Goal: Information Seeking & Learning: Find specific fact

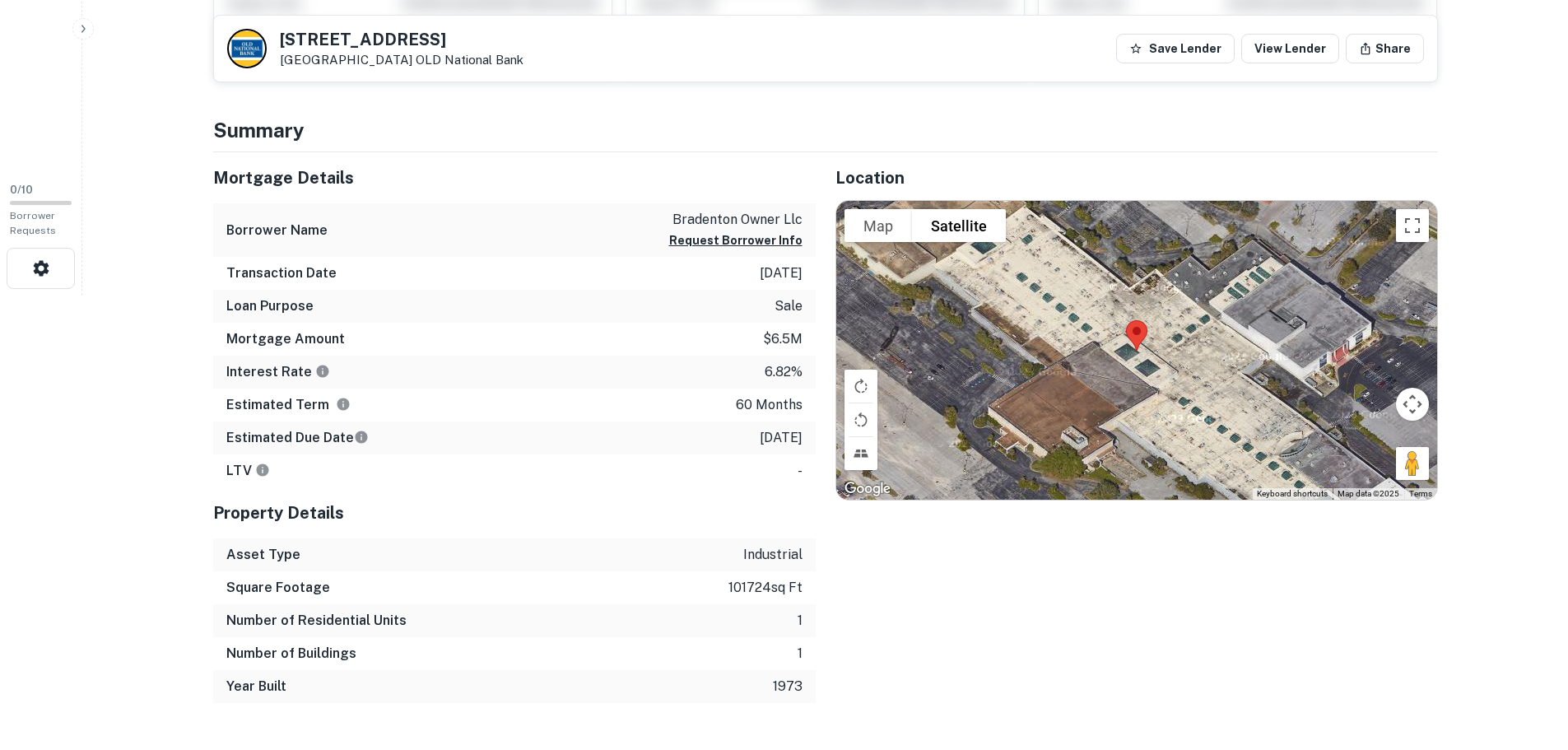
scroll to position [494, 0]
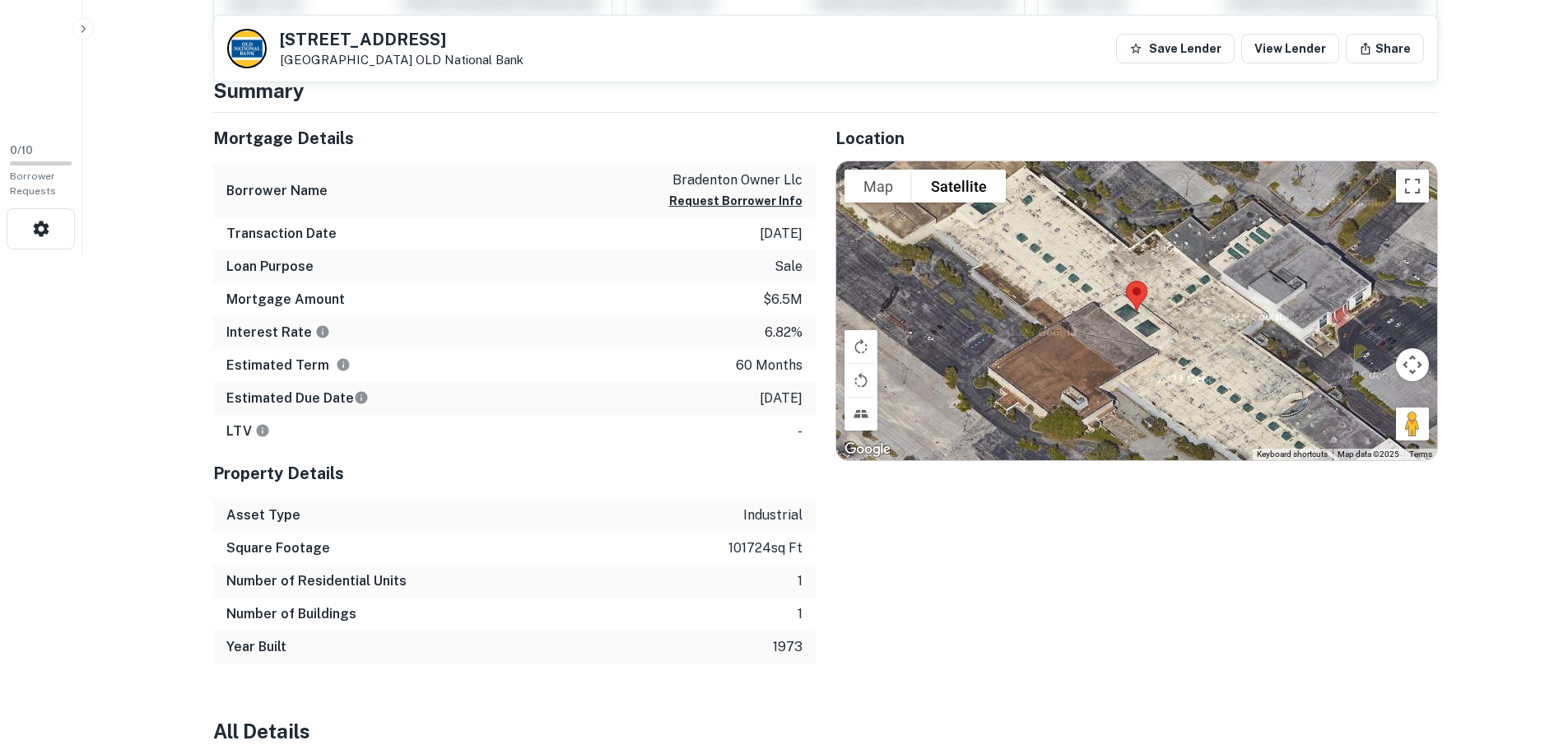
click at [444, 298] on div "Mortgage Amount $6.5m" at bounding box center [514, 299] width 603 height 33
click at [782, 297] on p "$6.5m" at bounding box center [783, 299] width 39 height 20
click at [771, 329] on p "6.82%" at bounding box center [784, 332] width 38 height 20
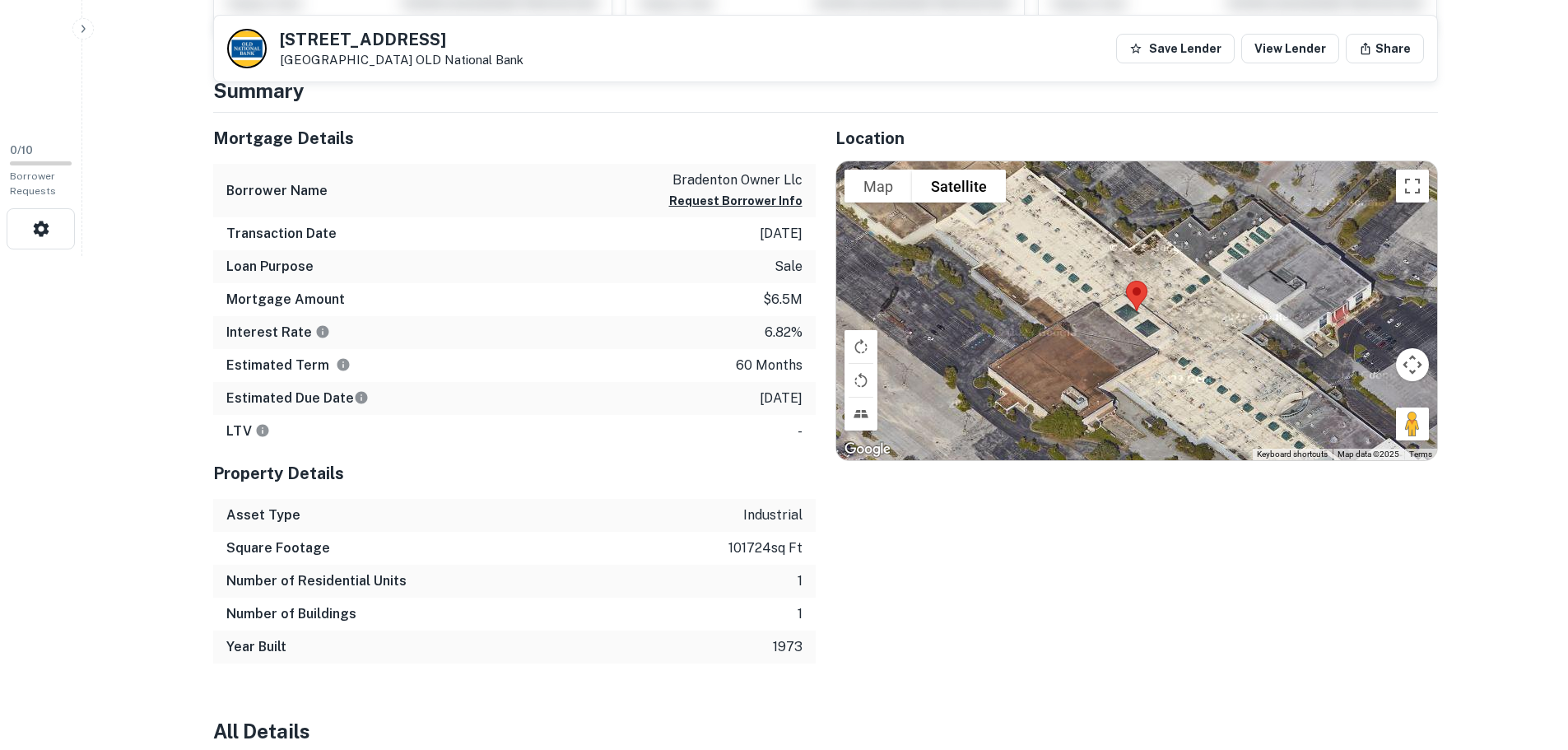
click at [771, 329] on p "6.82%" at bounding box center [784, 332] width 38 height 20
drag, startPoint x: 771, startPoint y: 329, endPoint x: 794, endPoint y: 329, distance: 23.0
click at [772, 329] on p "6.82%" at bounding box center [784, 332] width 38 height 20
click at [778, 361] on p "60 months" at bounding box center [769, 365] width 66 height 20
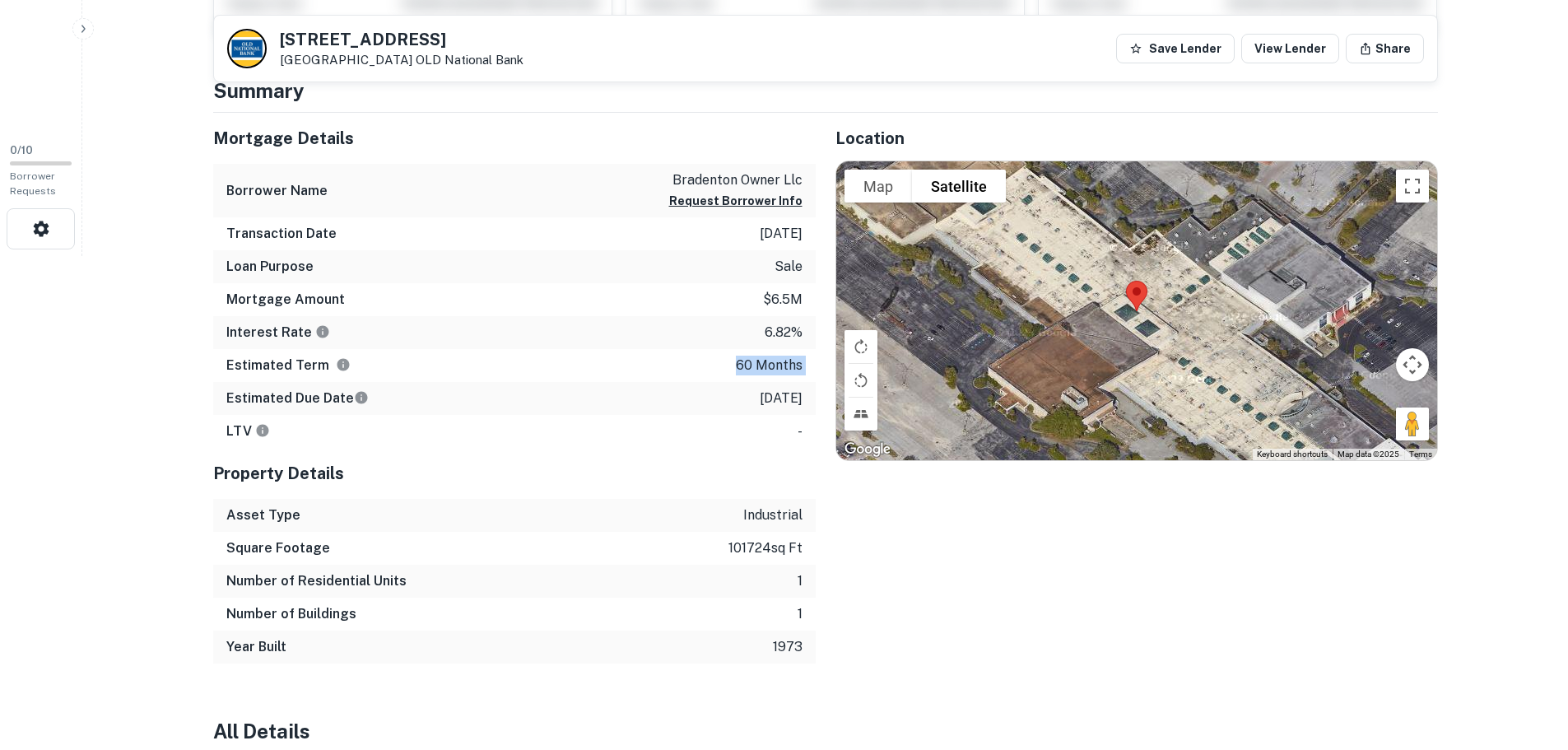
click at [778, 361] on p "60 months" at bounding box center [769, 365] width 66 height 20
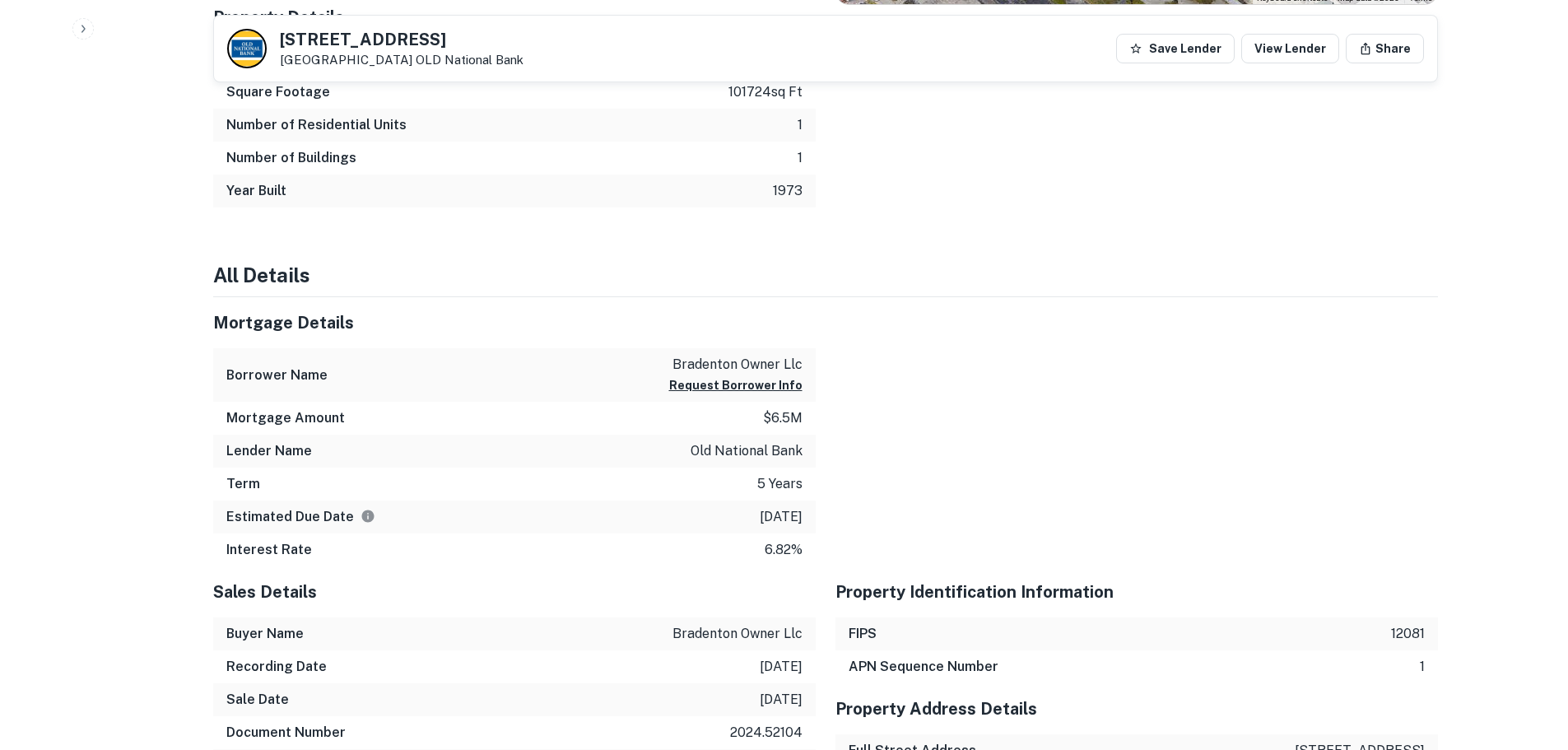
scroll to position [988, 0]
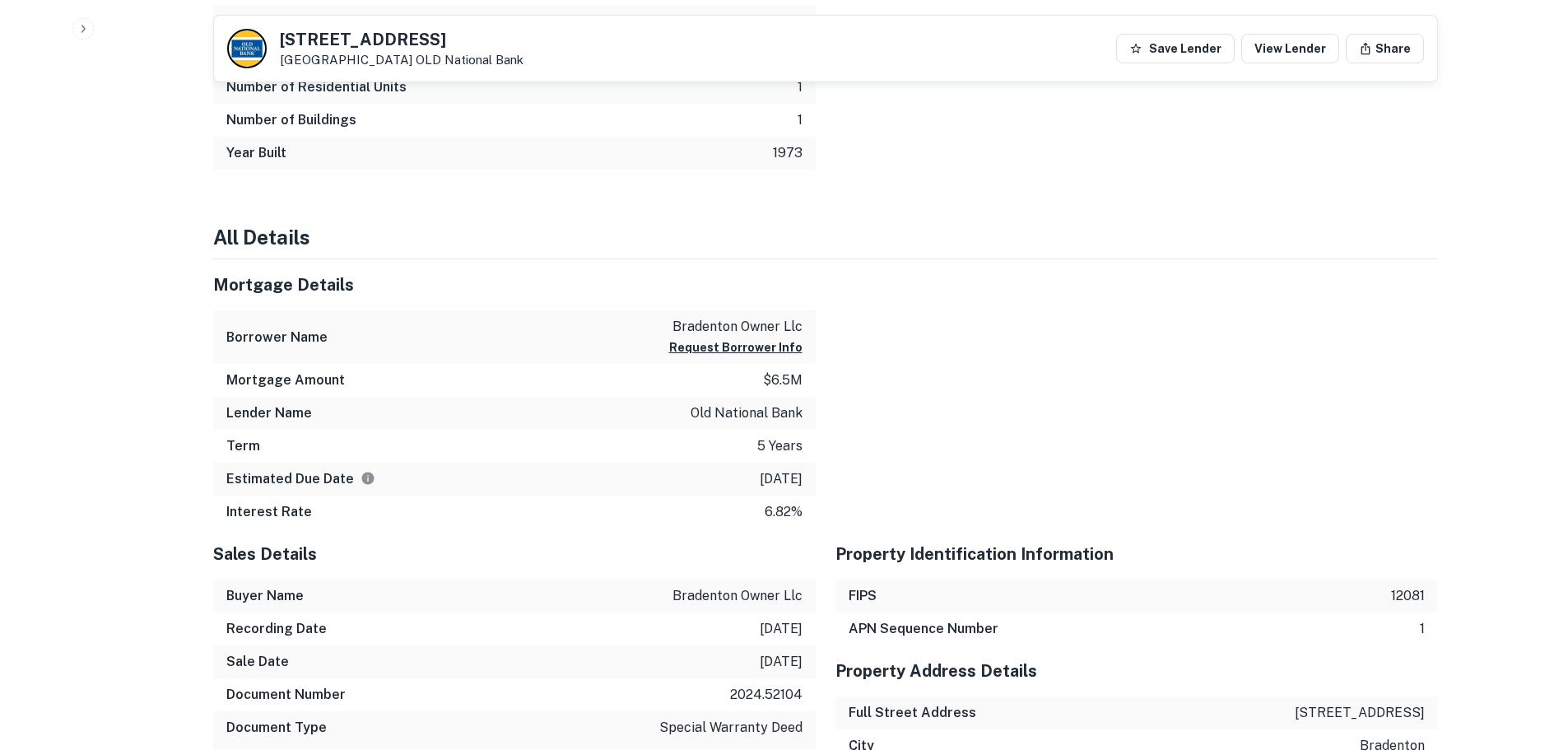
click at [746, 408] on p "old national bank" at bounding box center [747, 413] width 112 height 20
click at [766, 463] on div "Estimated Due Date [DATE]" at bounding box center [514, 479] width 603 height 33
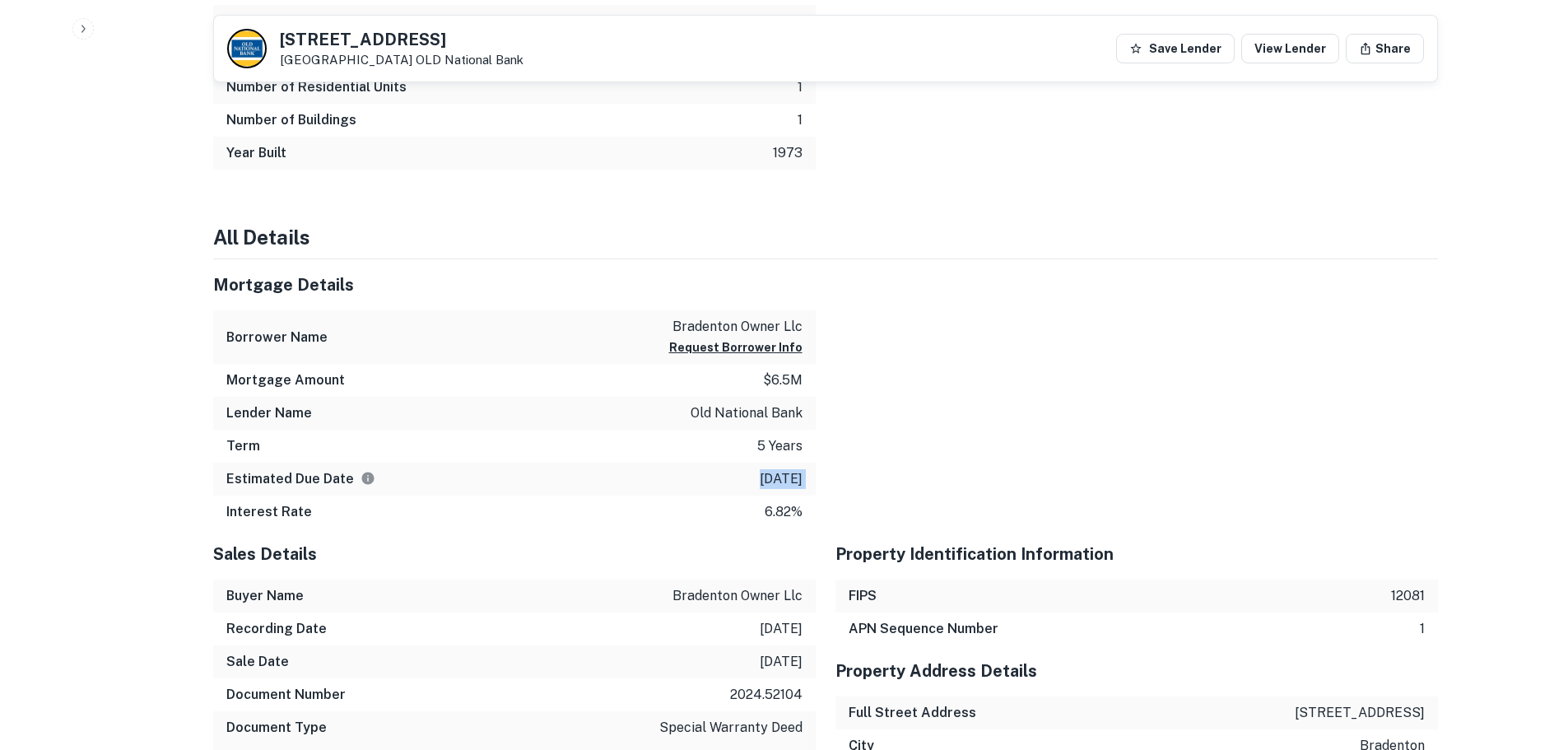
click at [766, 463] on div "Estimated Due Date [DATE]" at bounding box center [514, 479] width 603 height 33
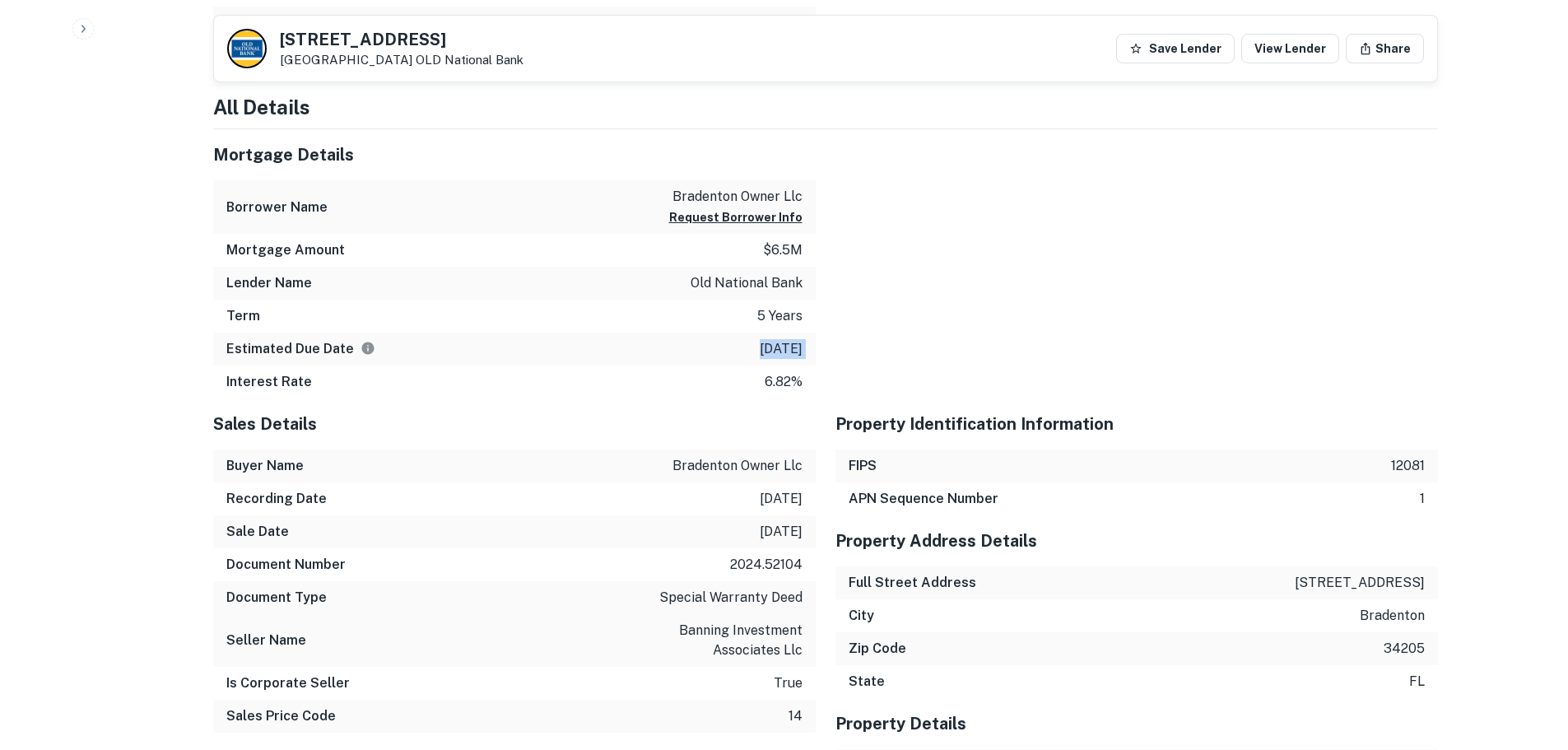
scroll to position [1153, 0]
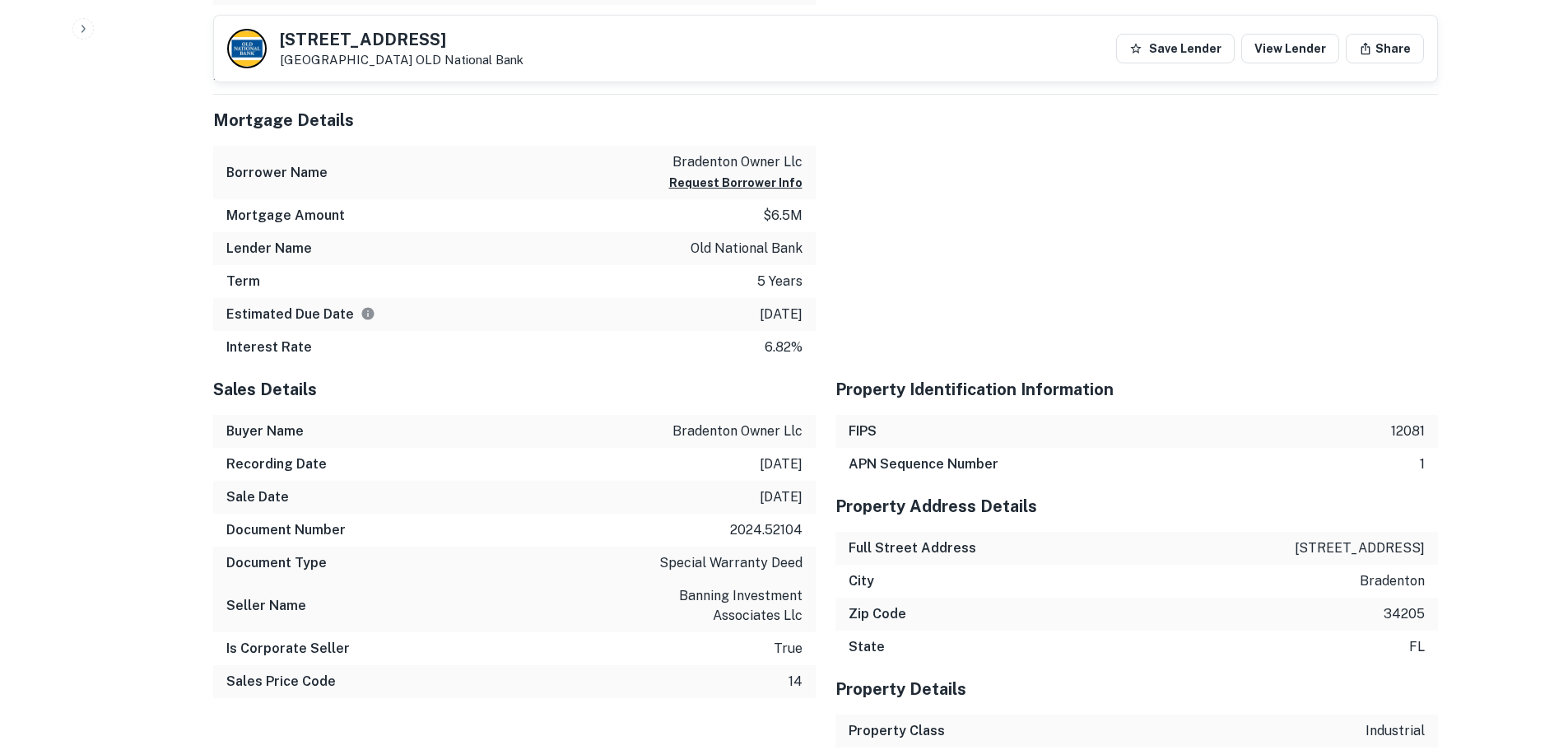
click at [761, 425] on p "bradenton owner llc" at bounding box center [737, 431] width 130 height 20
click at [762, 425] on p "bradenton owner llc" at bounding box center [737, 431] width 130 height 20
click at [760, 499] on p "[DATE]" at bounding box center [781, 497] width 42 height 20
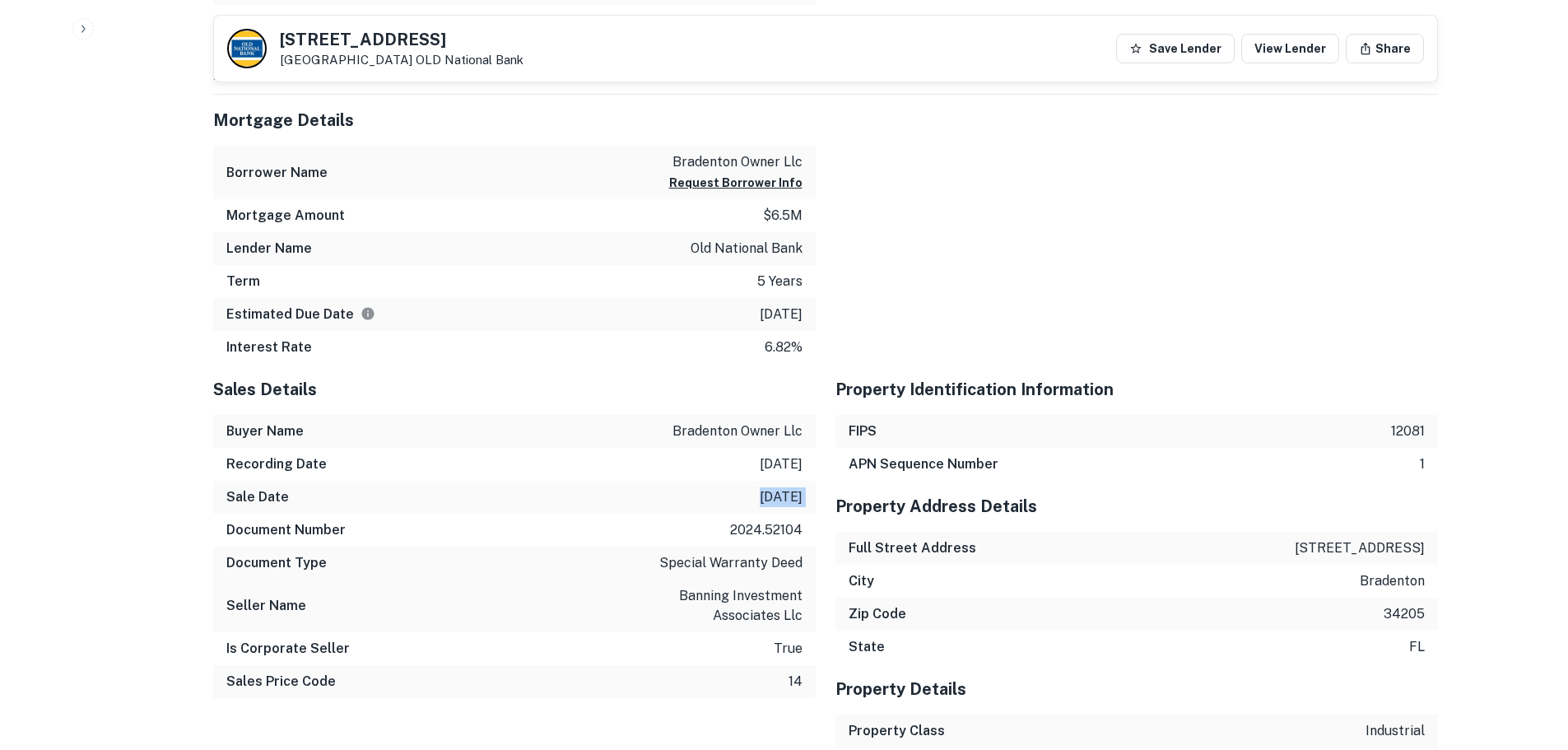
click at [760, 499] on p "[DATE]" at bounding box center [781, 497] width 42 height 20
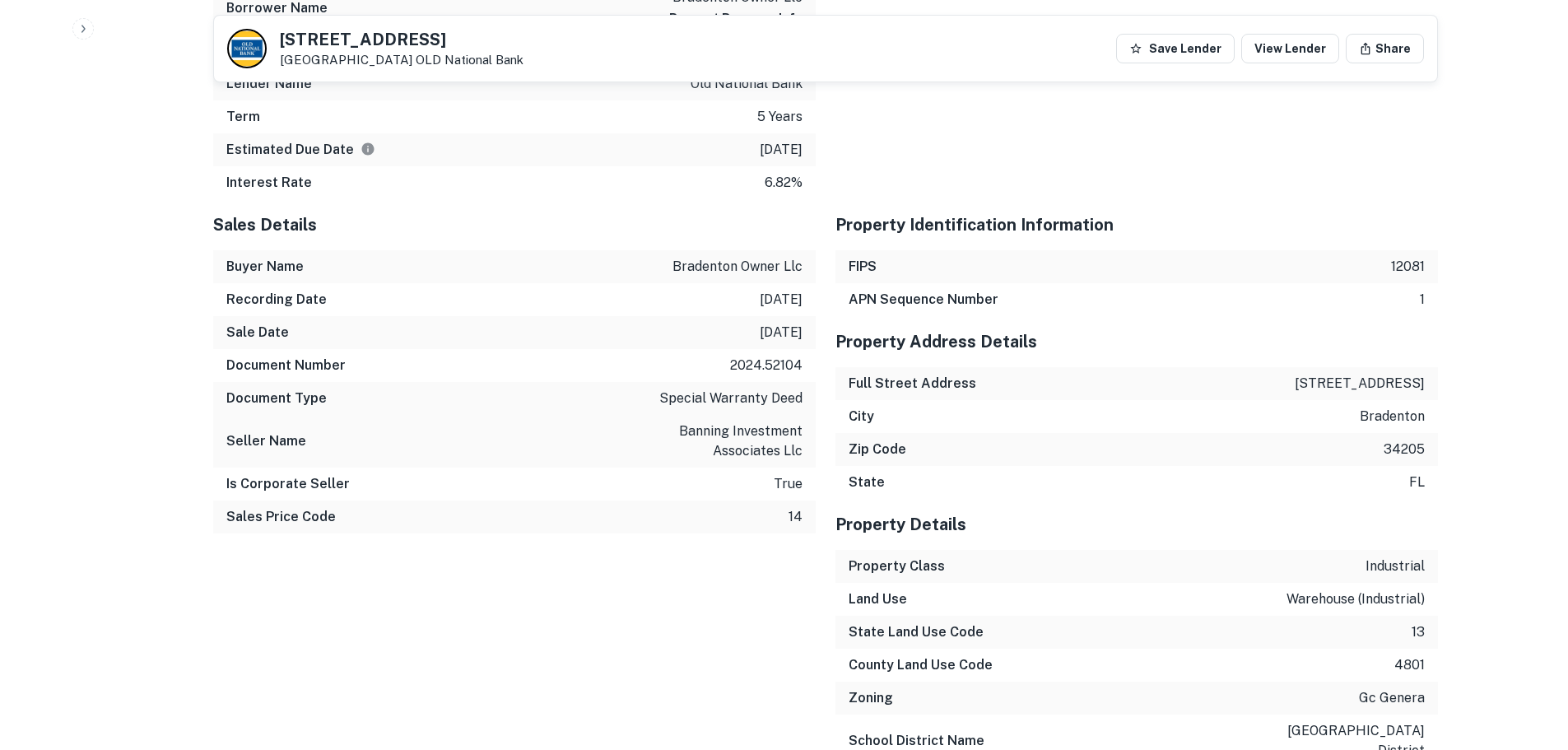
click at [774, 355] on div "Document Number 2024.52104" at bounding box center [514, 366] width 603 height 33
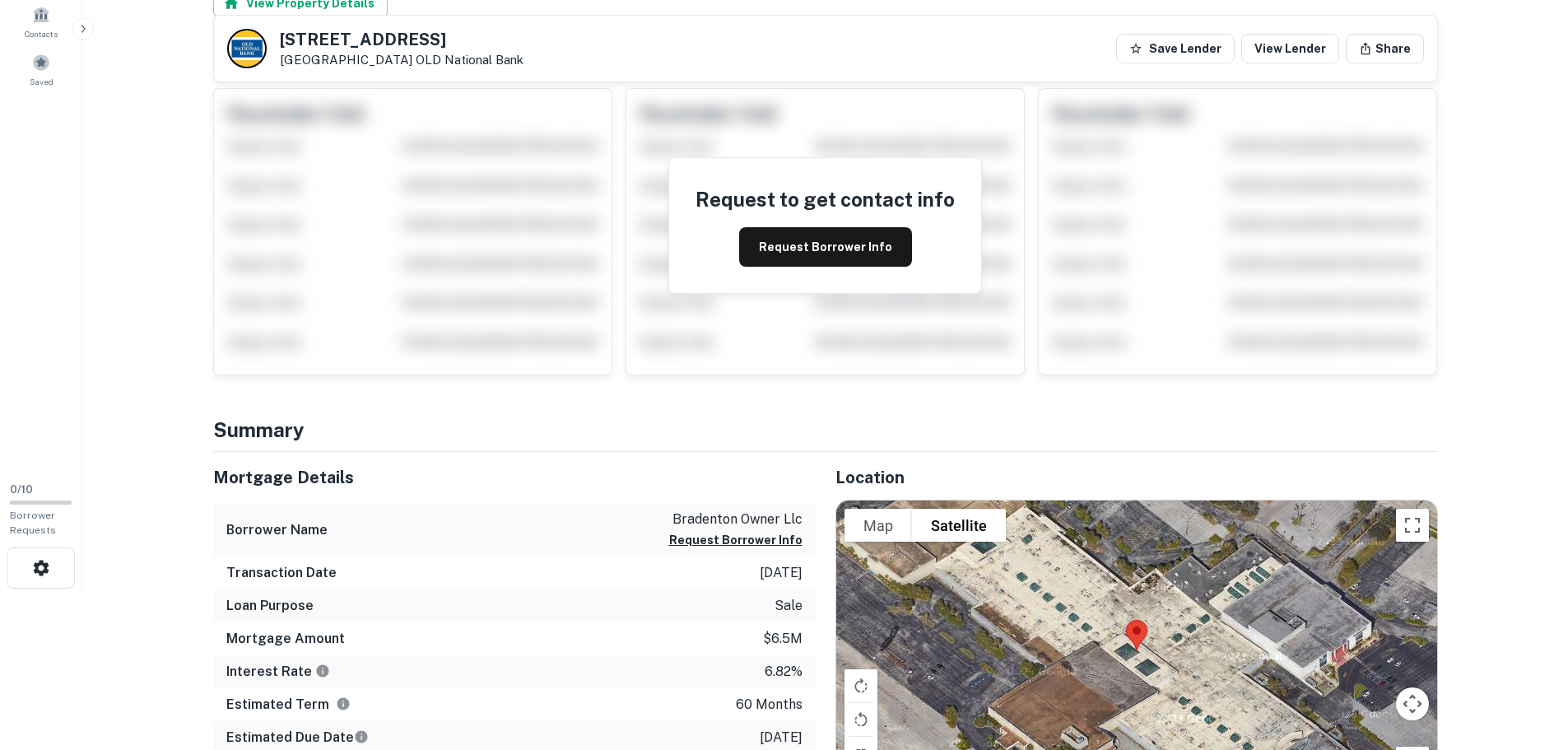
scroll to position [494, 0]
